Goal: Task Accomplishment & Management: Complete application form

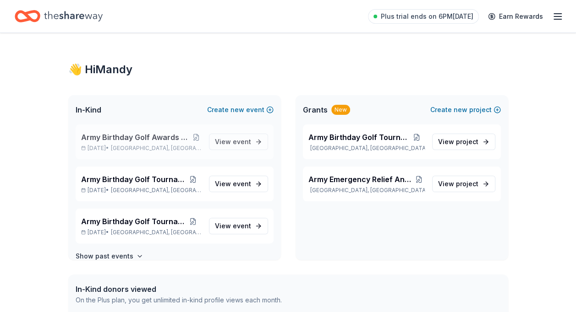
click at [146, 134] on span "Army Birthday Golf Awards Luncheon Silent Auction" at bounding box center [136, 137] width 110 height 11
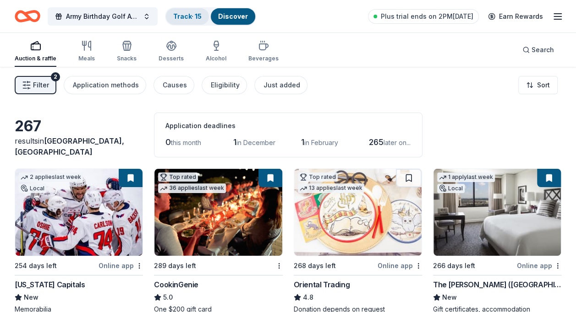
click at [186, 15] on link "Track · 15" at bounding box center [187, 16] width 28 height 8
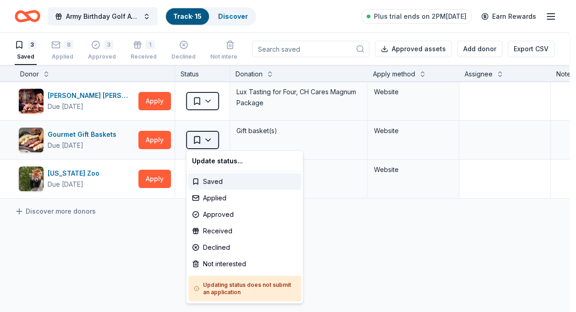
click at [206, 138] on html "Army Birthday Golf Awards Luncheon Silent Auction Track · 15 Discover Plus tria…" at bounding box center [288, 156] width 576 height 312
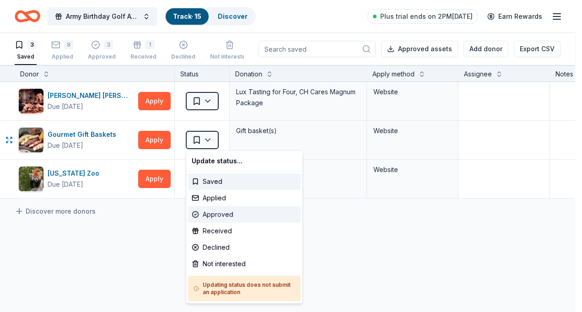
click at [212, 215] on div "Approved" at bounding box center [244, 215] width 113 height 16
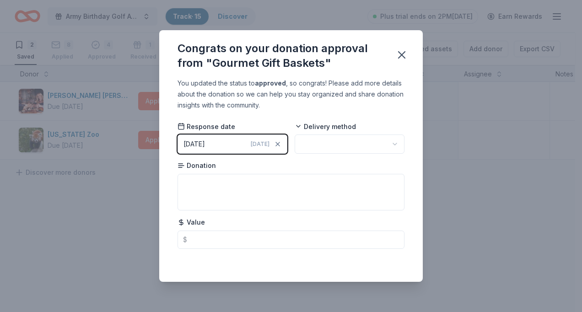
click at [334, 141] on html "Army Birthday Golf Awards Luncheon Silent Auction Track · 15 Discover Plus tria…" at bounding box center [291, 156] width 582 height 312
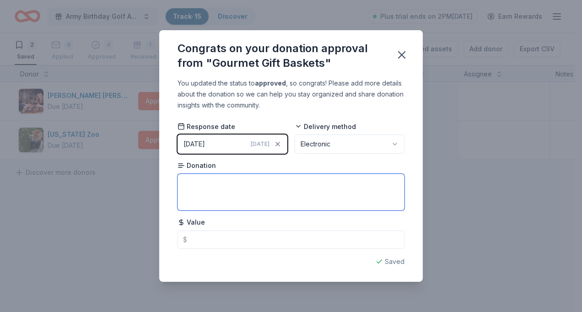
click at [203, 188] on textarea at bounding box center [291, 192] width 227 height 37
type textarea "Gift Certificate"
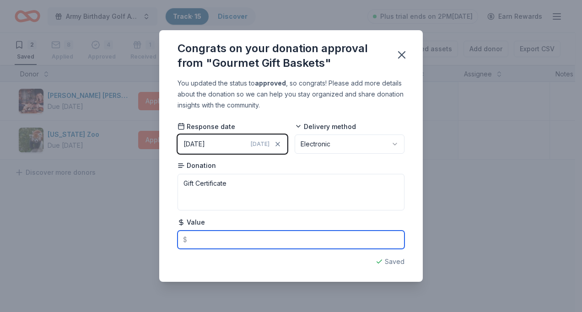
click at [193, 241] on input "text" at bounding box center [291, 240] width 227 height 18
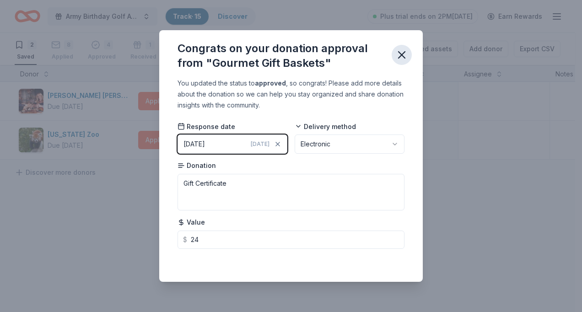
type input "24.00"
click at [400, 49] on icon "button" at bounding box center [402, 55] width 13 height 13
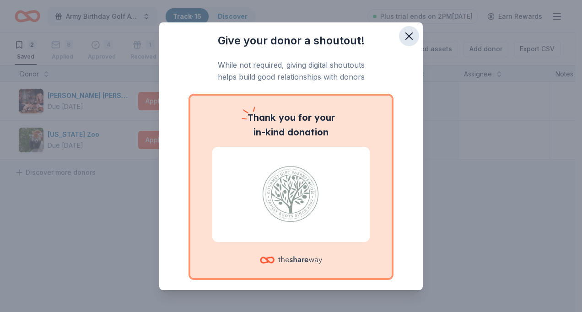
click at [403, 35] on icon "button" at bounding box center [409, 36] width 13 height 13
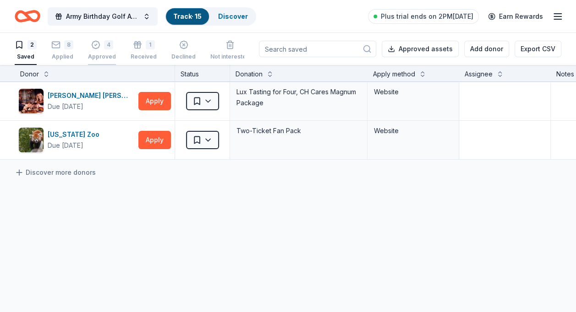
click at [101, 47] on div "4" at bounding box center [102, 42] width 28 height 9
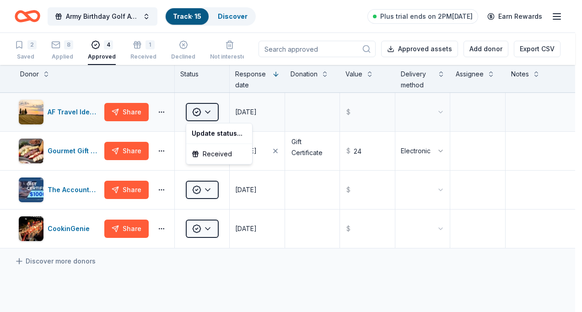
click at [207, 109] on html "Army Birthday Golf Awards Luncheon Silent Auction Track · 15 Discover Plus tria…" at bounding box center [291, 156] width 582 height 312
click at [210, 112] on html "Army Birthday Golf Awards Luncheon Silent Auction Track · 15 Discover Plus tria…" at bounding box center [291, 156] width 582 height 312
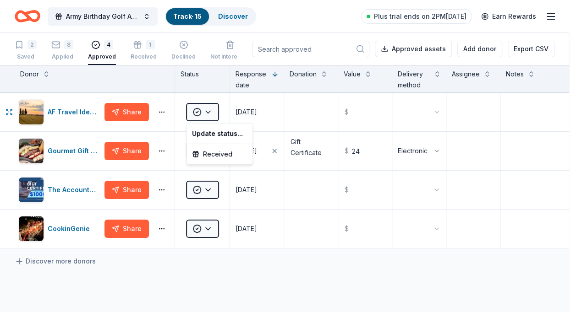
click at [78, 114] on html "Army Birthday Golf Awards Luncheon Silent Auction Track · 15 Discover Plus tria…" at bounding box center [288, 156] width 576 height 312
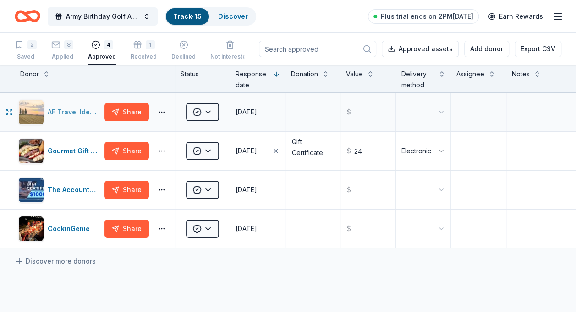
click at [79, 110] on div "AF Travel Ideas" at bounding box center [74, 112] width 53 height 11
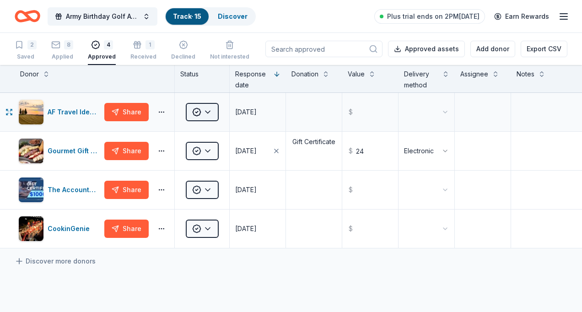
click at [210, 110] on html "Army Birthday Golf Awards Luncheon Silent Auction Track · 15 Discover Plus tria…" at bounding box center [291, 156] width 582 height 312
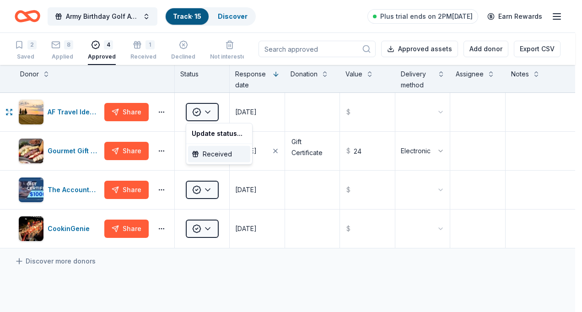
click at [210, 153] on div "Received" at bounding box center [219, 154] width 62 height 16
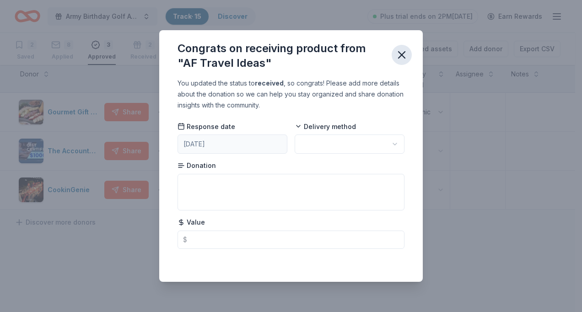
click at [400, 53] on icon "button" at bounding box center [402, 55] width 6 height 6
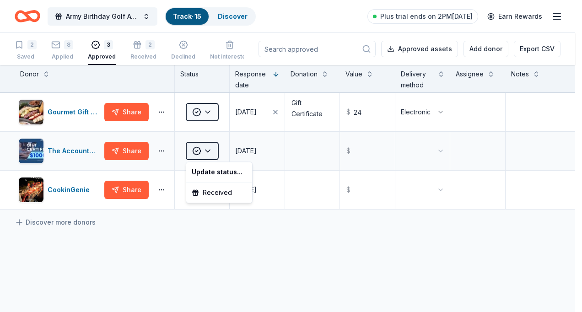
click at [209, 149] on html "Army Birthday Golf Awards Luncheon Silent Auction Track · 15 Discover Plus tria…" at bounding box center [291, 156] width 582 height 312
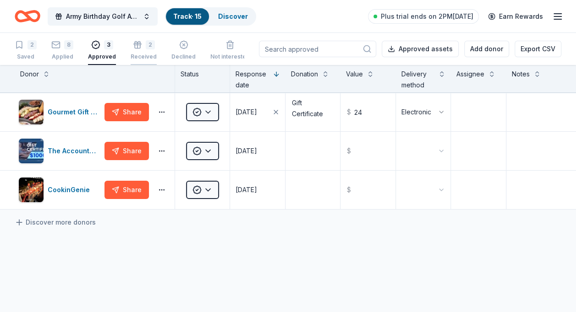
click at [139, 47] on icon "button" at bounding box center [137, 44] width 9 height 9
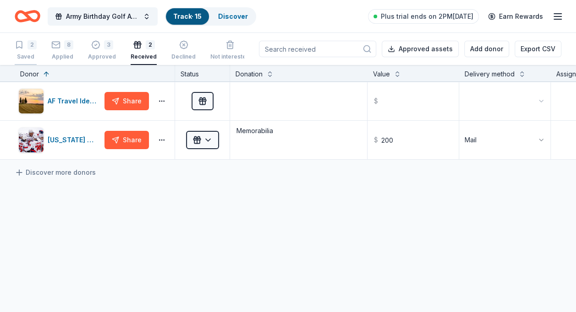
click at [25, 43] on div "2" at bounding box center [26, 44] width 22 height 9
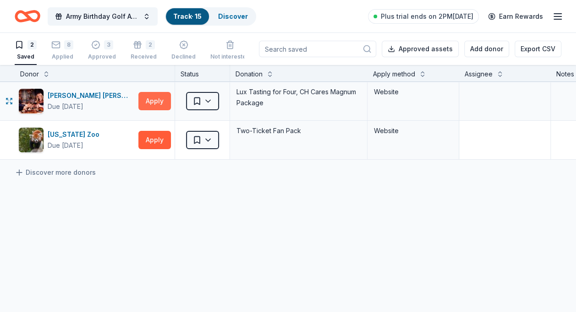
click at [160, 98] on button "Apply" at bounding box center [154, 101] width 33 height 18
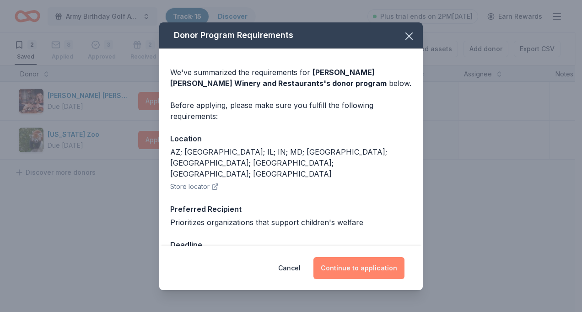
click at [359, 265] on button "Continue to application" at bounding box center [359, 268] width 91 height 22
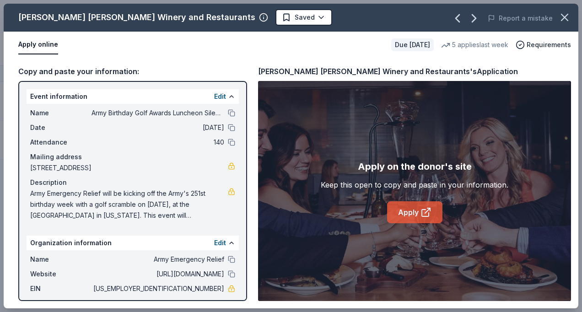
click at [411, 212] on link "Apply" at bounding box center [414, 212] width 55 height 22
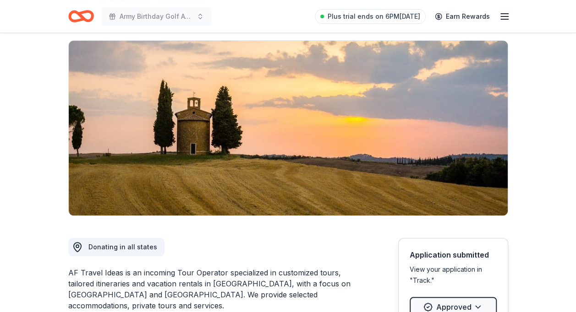
scroll to position [60, 0]
